Goal: Ask a question

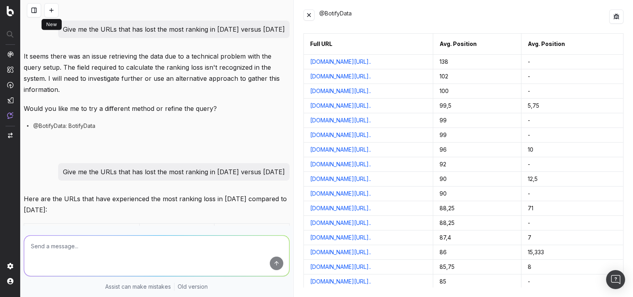
click at [53, 12] on button at bounding box center [51, 10] width 14 height 14
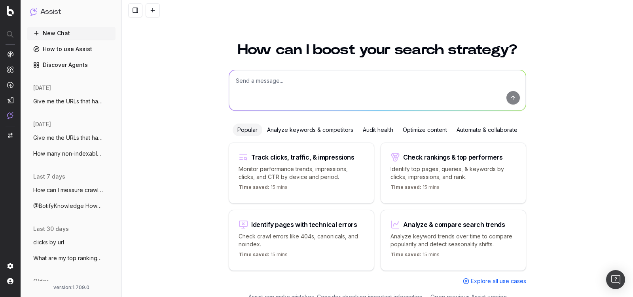
click at [287, 91] on textarea at bounding box center [377, 90] width 297 height 40
paste textarea "List all internal links pointing to 3xx redirects for a URL"
type textarea "List all internal links pointing to 3xx redirects for a URL"
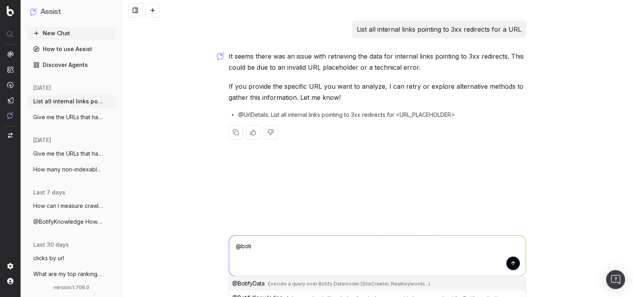
click at [323, 284] on span "Execute a query over Botify Datamodel (SiteCrawler, RealKeywords...)" at bounding box center [349, 284] width 162 height 6
click at [310, 244] on textarea "@BotifyData" at bounding box center [377, 256] width 297 height 40
paste textarea "List all internal links pointing to 3xx redirects for a URL"
type textarea "@BotifyData List all internal links pointing to 3xx redirects for a URL"
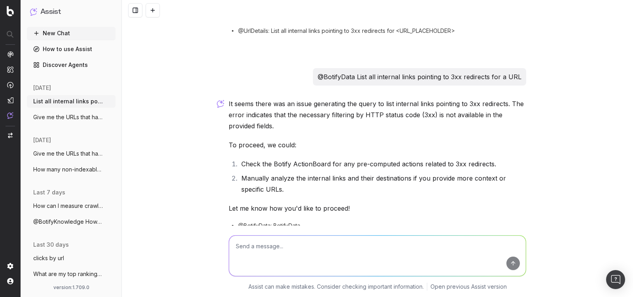
scroll to position [83, 0]
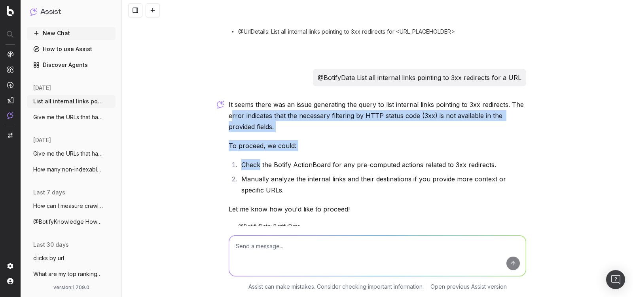
drag, startPoint x: 232, startPoint y: 112, endPoint x: 260, endPoint y: 163, distance: 57.6
click at [261, 163] on div "It seems there was an issue generating the query to list internal links pointin…" at bounding box center [378, 181] width 298 height 165
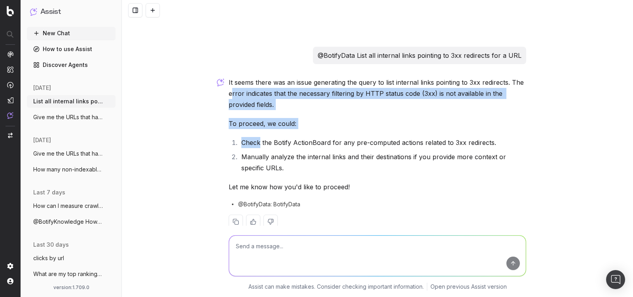
scroll to position [106, 0]
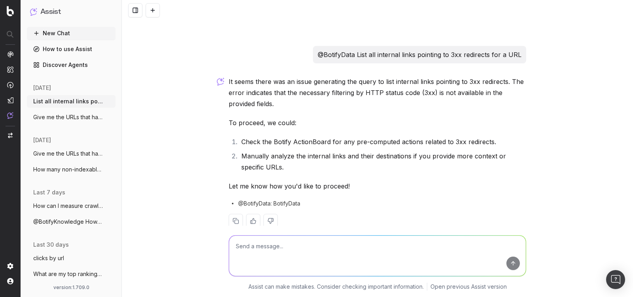
click at [266, 142] on li "Check the Botify ActionBoard for any pre-computed actions related to 3xx redire…" at bounding box center [382, 141] width 287 height 11
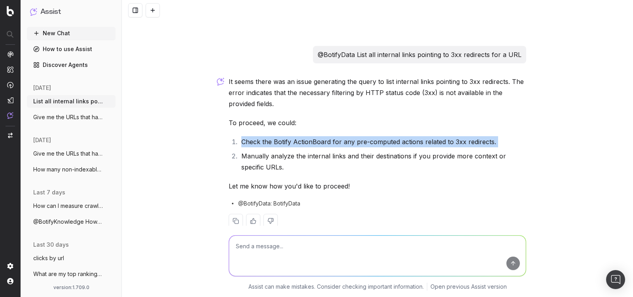
click at [266, 142] on li "Check the Botify ActionBoard for any pre-computed actions related to 3xx redire…" at bounding box center [382, 141] width 287 height 11
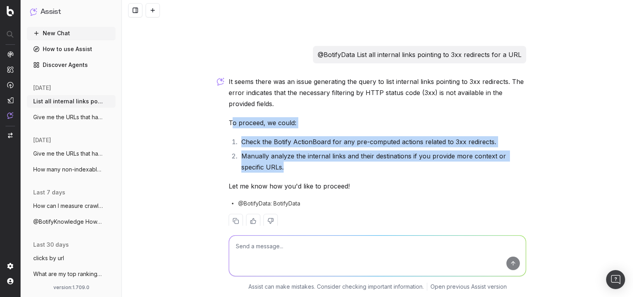
drag, startPoint x: 310, startPoint y: 164, endPoint x: 228, endPoint y: 122, distance: 91.5
click at [229, 122] on div "It seems there was an issue generating the query to list internal links pointin…" at bounding box center [378, 158] width 298 height 165
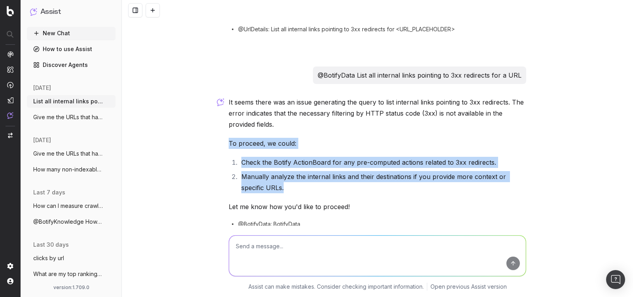
scroll to position [84, 0]
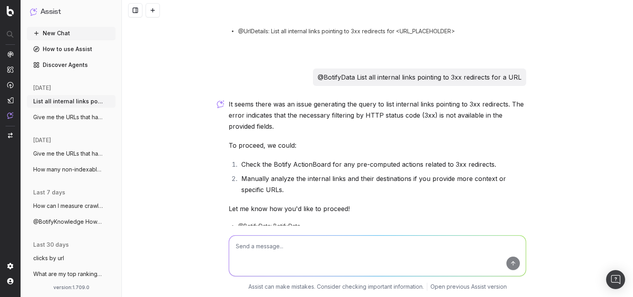
click at [282, 244] on textarea at bounding box center [377, 256] width 297 height 40
type textarea "yes"
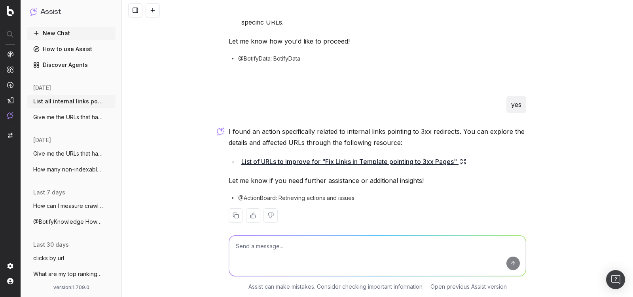
scroll to position [260, 0]
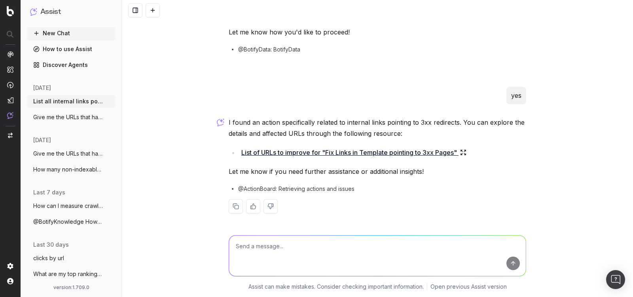
click at [292, 187] on span "@ActionBoard: Retrieving actions and issues" at bounding box center [296, 189] width 116 height 8
click at [292, 154] on link "List of URLs to improve for "Fix Links in Template pointing to 3xx Pages"" at bounding box center [353, 152] width 225 height 11
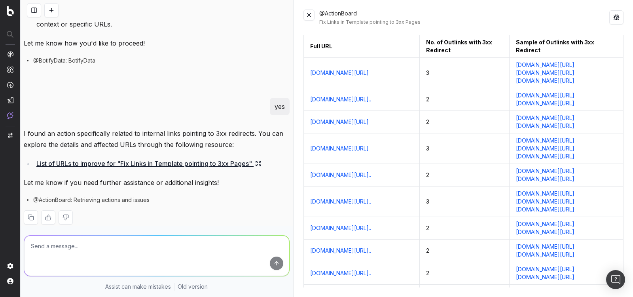
scroll to position [0, 0]
